Goal: Answer question/provide support: Share knowledge or assist other users

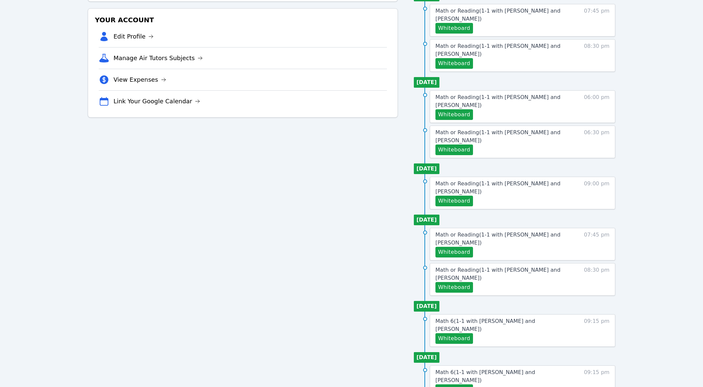
scroll to position [144, 0]
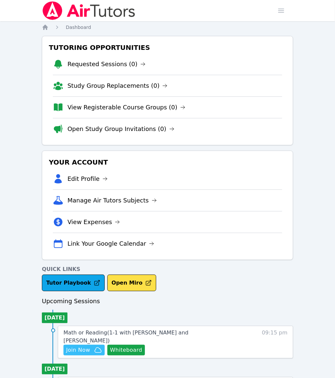
click at [90, 346] on span "Join Now" at bounding box center [78, 350] width 24 height 8
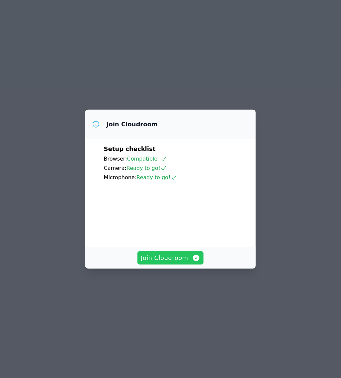
click at [187, 263] on span "Join Cloudroom" at bounding box center [171, 257] width 60 height 9
click at [184, 265] on button "Join Cloudroom" at bounding box center [171, 257] width 66 height 13
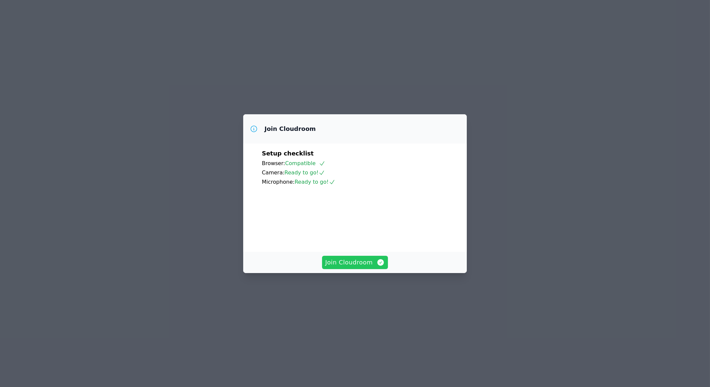
click at [356, 269] on button "Join Cloudroom" at bounding box center [355, 262] width 66 height 13
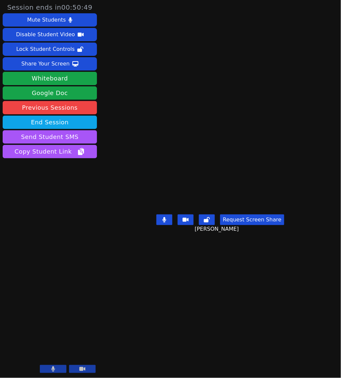
click at [168, 225] on button at bounding box center [165, 219] width 16 height 11
click at [53, 368] on icon at bounding box center [54, 368] width 4 height 5
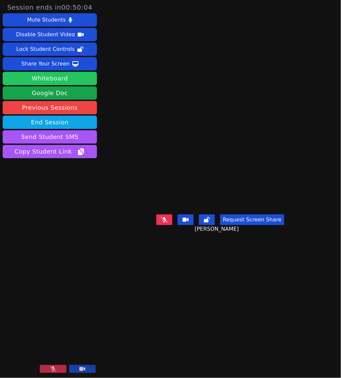
click at [60, 80] on button "Whiteboard" at bounding box center [50, 78] width 94 height 13
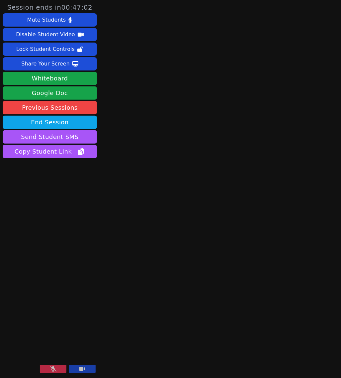
click at [59, 371] on button at bounding box center [53, 369] width 27 height 8
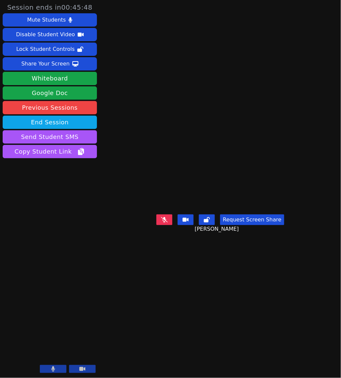
click at [49, 370] on button at bounding box center [53, 369] width 27 height 8
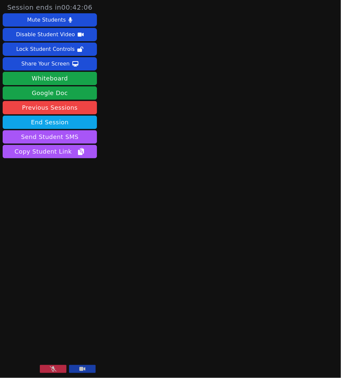
click at [58, 368] on button at bounding box center [53, 369] width 27 height 8
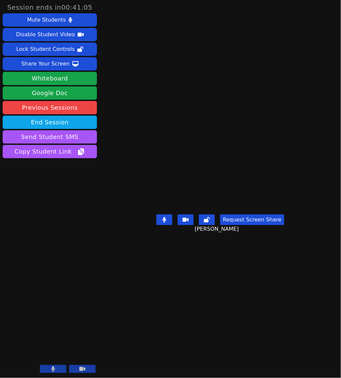
click at [59, 369] on button at bounding box center [53, 369] width 27 height 8
click at [166, 222] on icon at bounding box center [165, 219] width 4 height 5
click at [162, 225] on button at bounding box center [165, 219] width 16 height 11
click at [167, 222] on icon at bounding box center [164, 219] width 7 height 5
click at [166, 222] on icon at bounding box center [164, 219] width 7 height 5
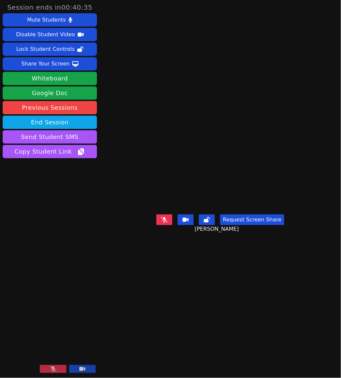
click at [164, 222] on icon at bounding box center [164, 219] width 7 height 5
click at [166, 225] on button at bounding box center [165, 219] width 16 height 11
click at [161, 225] on button at bounding box center [165, 219] width 16 height 11
click at [163, 222] on icon at bounding box center [164, 219] width 7 height 5
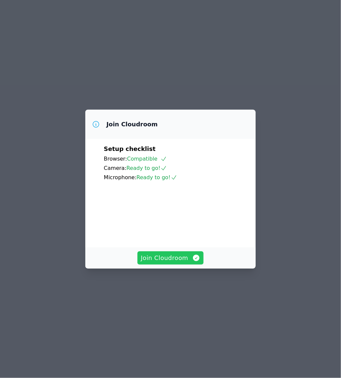
click at [174, 265] on button "Join Cloudroom" at bounding box center [171, 257] width 66 height 13
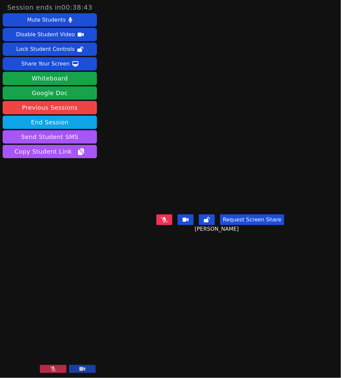
click at [167, 217] on icon at bounding box center [164, 219] width 7 height 5
click at [49, 370] on button at bounding box center [53, 369] width 27 height 8
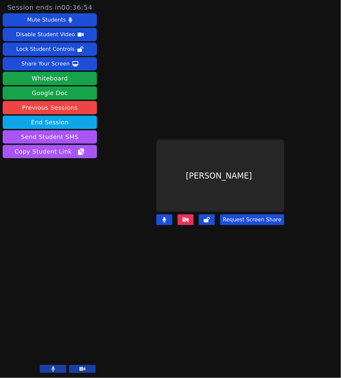
click at [188, 217] on icon at bounding box center [186, 219] width 7 height 5
click at [189, 217] on icon at bounding box center [186, 219] width 7 height 5
click at [186, 217] on icon at bounding box center [186, 219] width 7 height 5
click at [190, 217] on button at bounding box center [186, 219] width 16 height 11
click at [171, 214] on button at bounding box center [165, 219] width 16 height 11
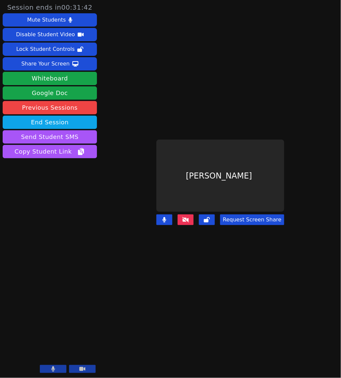
click at [169, 215] on button at bounding box center [165, 219] width 16 height 11
click at [181, 214] on button at bounding box center [186, 219] width 16 height 11
click at [175, 214] on div "Request Screen Share" at bounding box center [221, 219] width 128 height 11
click at [170, 214] on button at bounding box center [165, 219] width 16 height 11
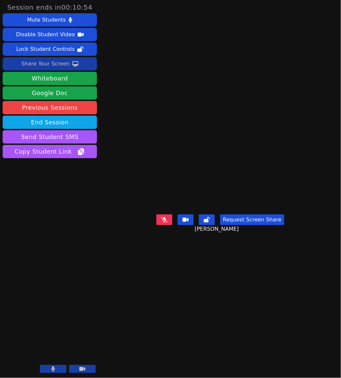
click at [57, 60] on div "Share Your Screen" at bounding box center [45, 64] width 49 height 11
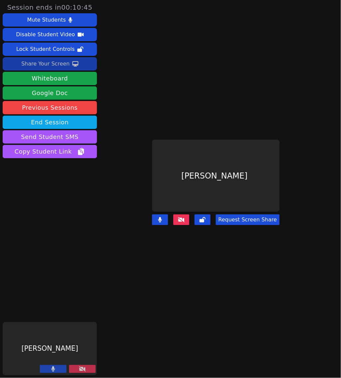
click at [60, 66] on div "Share Your Screen" at bounding box center [45, 64] width 49 height 11
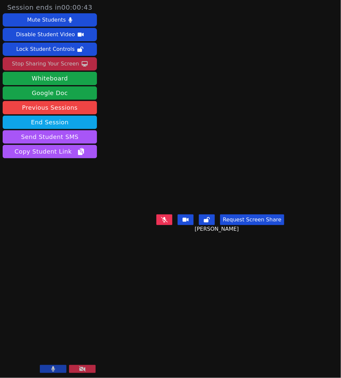
click at [66, 60] on div "Stop Sharing Your Screen" at bounding box center [45, 64] width 67 height 11
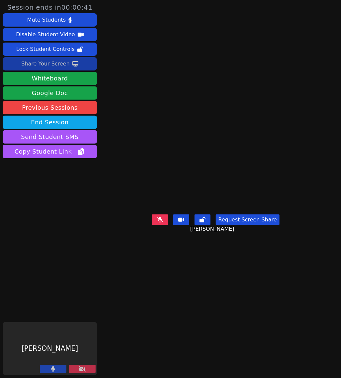
click at [69, 370] on button at bounding box center [82, 369] width 27 height 8
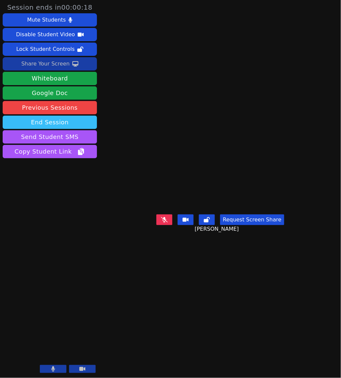
click at [81, 124] on button "End Session" at bounding box center [50, 122] width 94 height 13
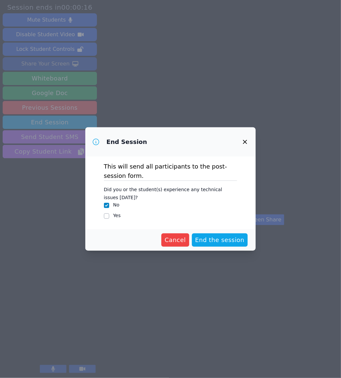
drag, startPoint x: 222, startPoint y: 238, endPoint x: 122, endPoint y: 208, distance: 105.0
click at [122, 208] on form "This will send all participants to the post-session form. Did you or the studen…" at bounding box center [170, 204] width 171 height 94
click at [116, 218] on label "Yes" at bounding box center [117, 215] width 8 height 5
click at [109, 218] on input "Yes" at bounding box center [106, 215] width 5 height 5
checkbox input "true"
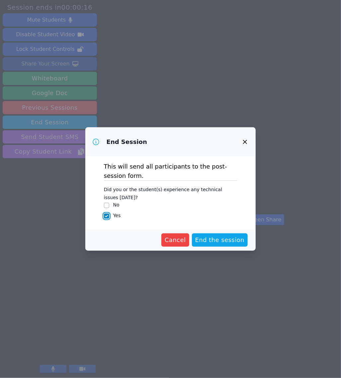
checkbox input "false"
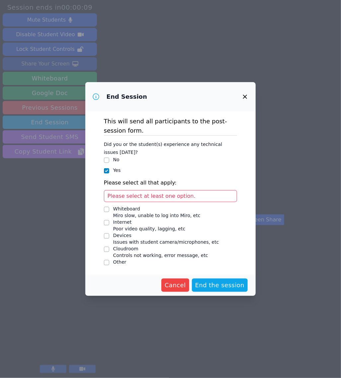
click at [107, 243] on div "Devices Issues with student camera/microphones, etc" at bounding box center [171, 238] width 134 height 13
click at [106, 235] on input "Devices Issues with student camera/microphones, etc" at bounding box center [106, 235] width 5 height 5
checkbox input "true"
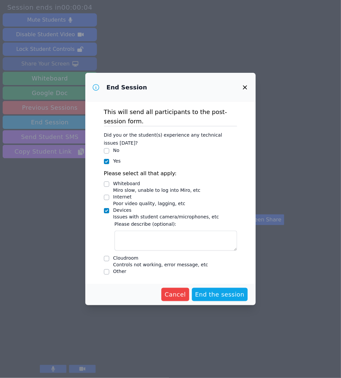
click at [106, 200] on div at bounding box center [106, 198] width 5 height 8
click at [106, 195] on input "Internet Poor video quality, lagging, etc" at bounding box center [106, 197] width 5 height 5
checkbox input "true"
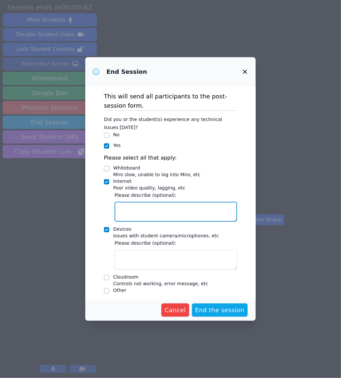
click at [137, 210] on textarea "Internet Poor video quality, lagging, etc" at bounding box center [176, 212] width 123 height 20
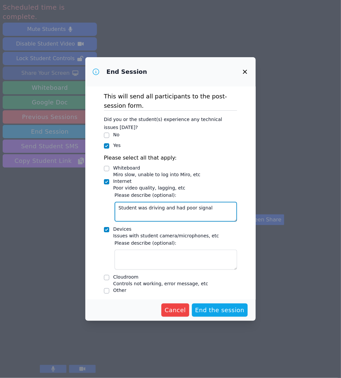
type textarea "Student was driving and had poor signal"
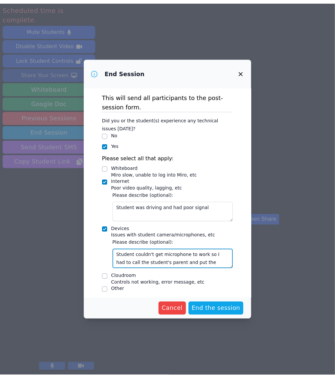
scroll to position [5, 0]
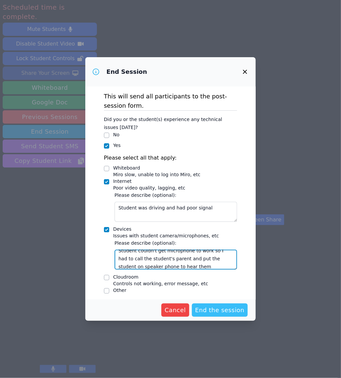
type textarea "Student couldn't get microphone to work so I had to call the student's parent a…"
click at [214, 306] on span "End the session" at bounding box center [221, 310] width 50 height 9
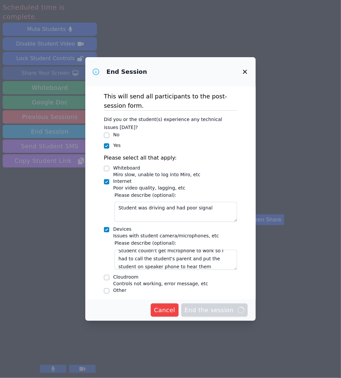
click at [227, 313] on span "End the session Loading..." at bounding box center [215, 310] width 60 height 9
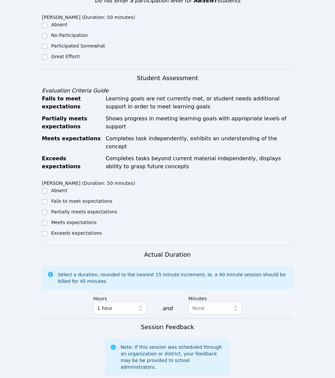
scroll to position [198, 0]
click at [68, 225] on label "Meets expectations" at bounding box center [74, 221] width 46 height 5
click at [47, 225] on input "Meets expectations" at bounding box center [44, 222] width 5 height 5
checkbox input "true"
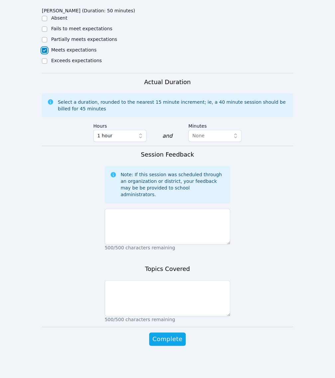
scroll to position [373, 0]
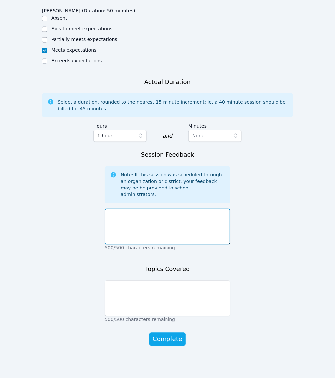
click at [136, 245] on textarea at bounding box center [168, 227] width 126 height 36
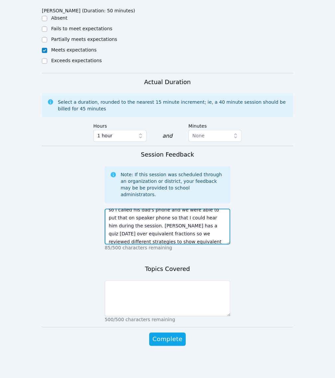
scroll to position [37, 0]
type textarea "It was great to see [PERSON_NAME] this evening. [PERSON_NAME] was having some t…"
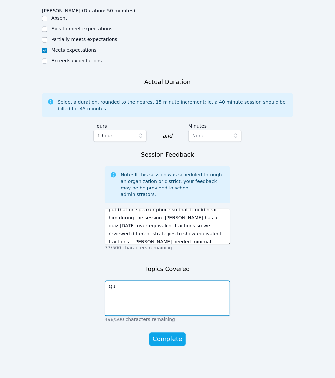
type textarea "Q"
type textarea "Equivalent fractions"
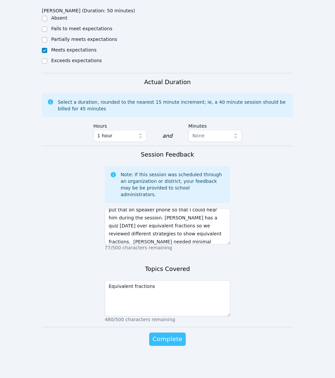
click at [158, 337] on span "Complete" at bounding box center [168, 339] width 30 height 9
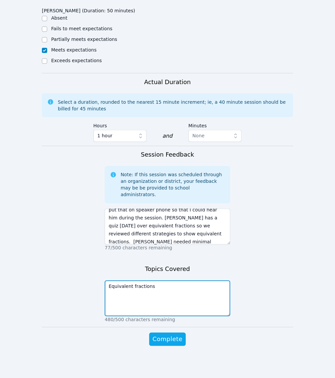
click at [170, 303] on textarea "Equivalent fractions" at bounding box center [168, 299] width 126 height 36
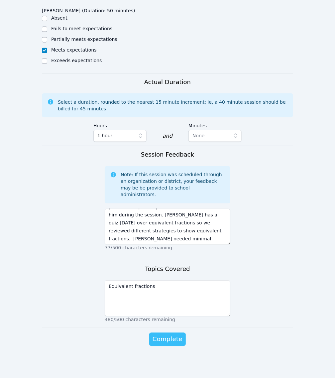
click at [173, 338] on span "Complete" at bounding box center [168, 339] width 30 height 9
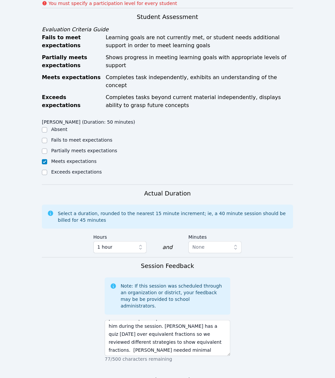
scroll to position [233, 0]
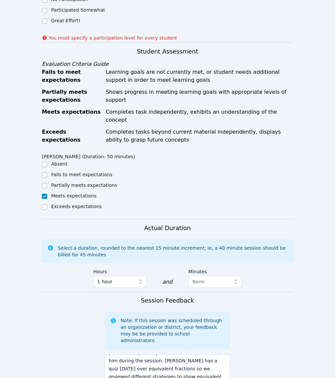
click at [54, 23] on label "Great Effort!" at bounding box center [65, 20] width 29 height 5
click at [47, 24] on input "Great Effort!" at bounding box center [44, 21] width 5 height 5
checkbox input "true"
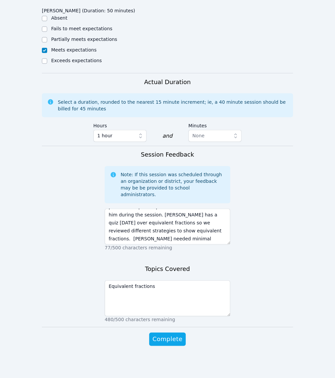
scroll to position [447, 0]
click at [156, 341] on span "Complete" at bounding box center [168, 339] width 30 height 9
